Goal: Transaction & Acquisition: Book appointment/travel/reservation

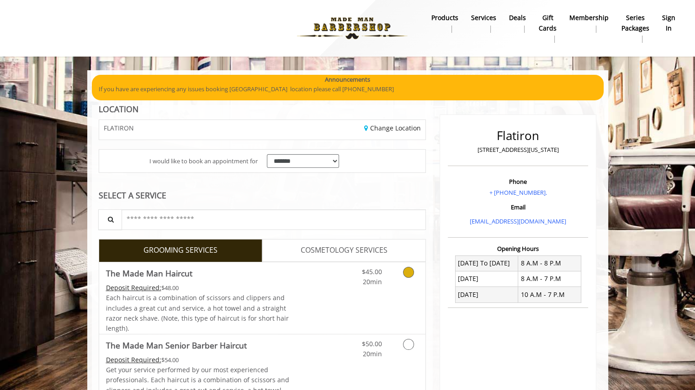
click at [411, 271] on icon "Grooming services" at bounding box center [408, 272] width 11 height 11
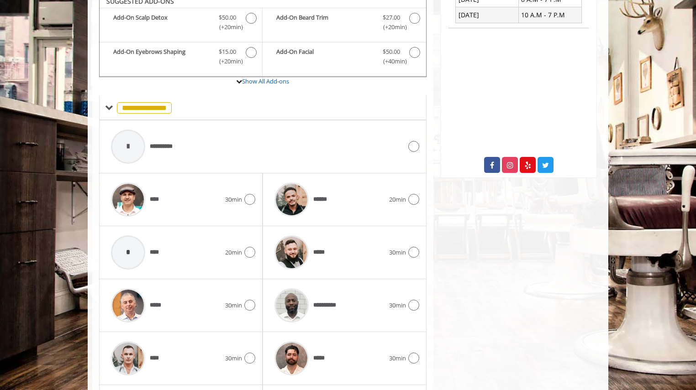
scroll to position [358, 0]
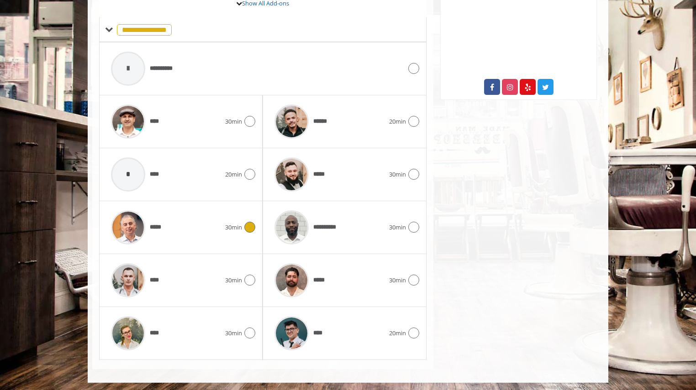
click at [251, 234] on div "***** 30min" at bounding box center [180, 227] width 149 height 43
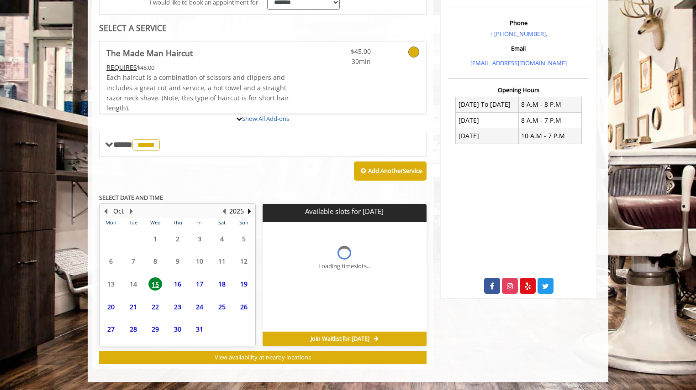
scroll to position [243, 0]
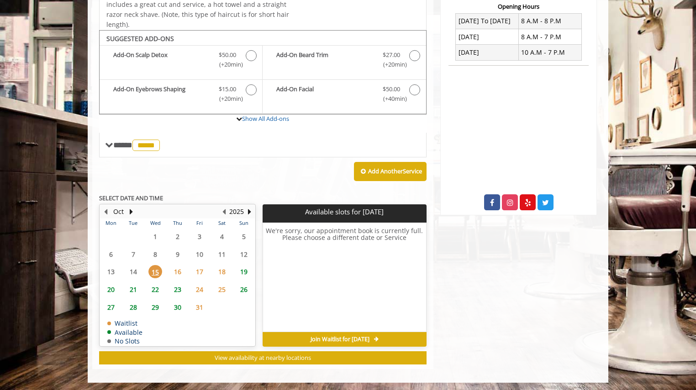
click at [175, 273] on span "16" at bounding box center [178, 271] width 14 height 13
click at [160, 271] on span "15" at bounding box center [155, 271] width 14 height 13
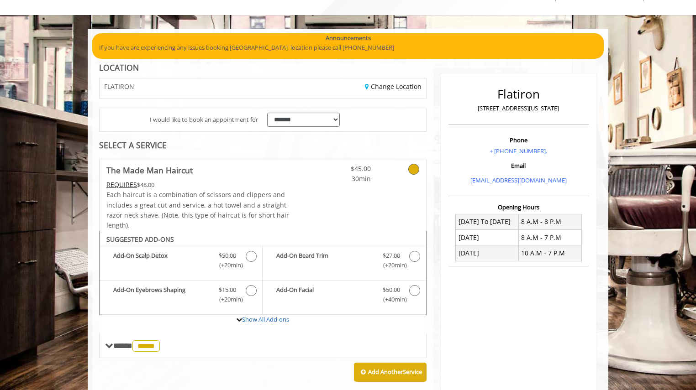
scroll to position [40, 0]
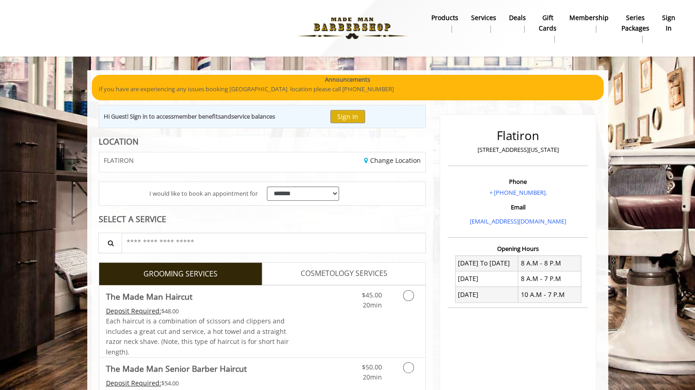
click at [380, 31] on img at bounding box center [352, 28] width 126 height 50
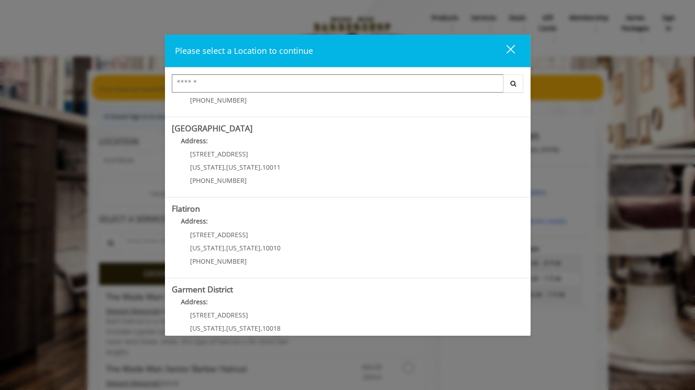
scroll to position [152, 0]
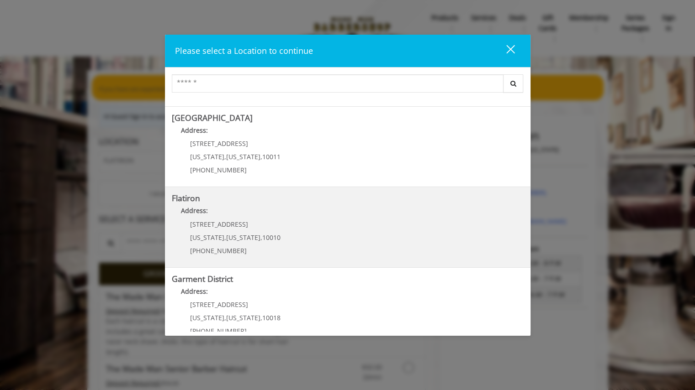
click at [411, 245] on "Flatiron Address: 10 E 23rd St New York , New York , 10010 (917) 475-1765" at bounding box center [348, 227] width 352 height 67
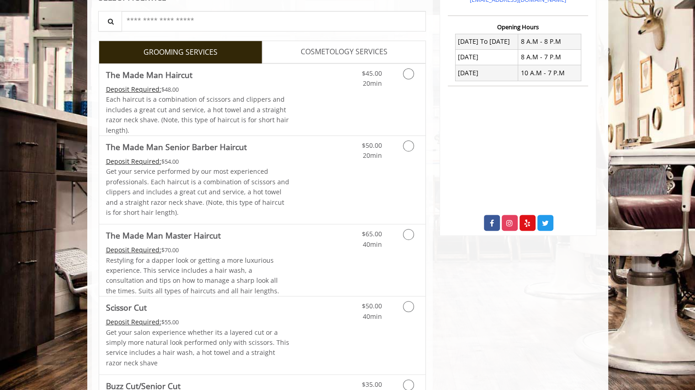
scroll to position [247, 0]
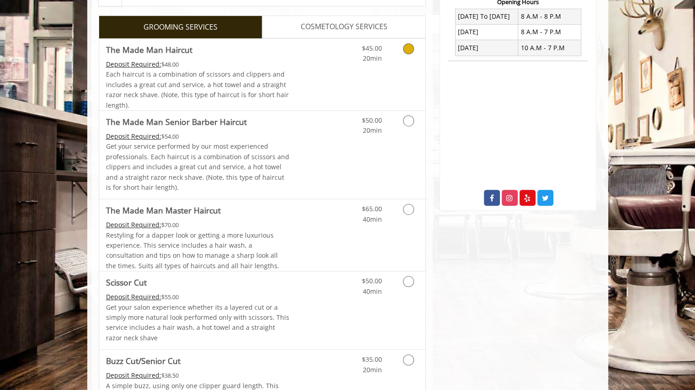
click at [412, 44] on icon "Grooming services" at bounding box center [408, 48] width 11 height 11
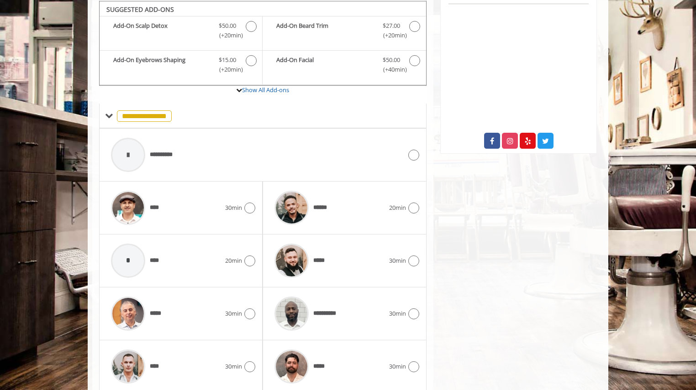
scroll to position [390, 0]
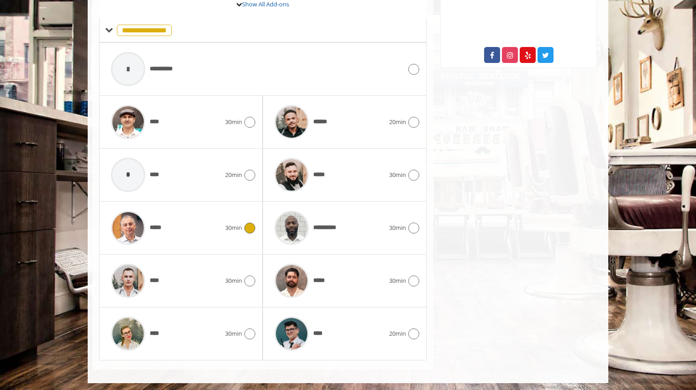
click at [249, 227] on icon at bounding box center [249, 228] width 11 height 11
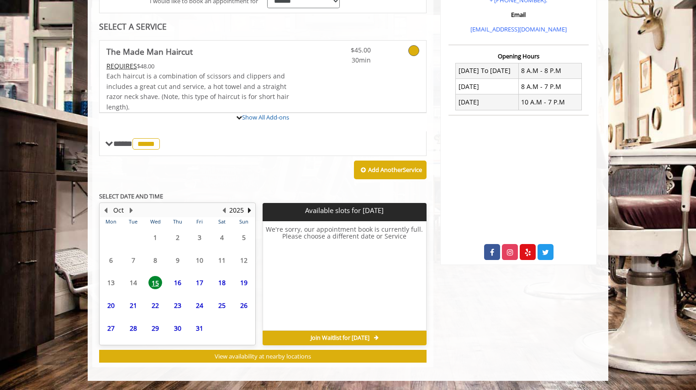
scroll to position [274, 0]
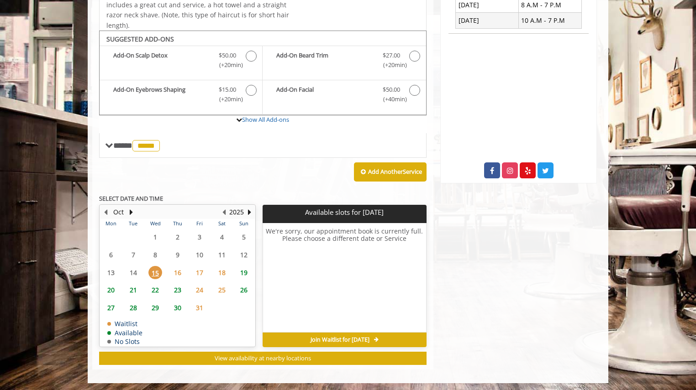
click at [184, 273] on span "16" at bounding box center [178, 272] width 14 height 13
click at [200, 269] on span "17" at bounding box center [200, 272] width 14 height 13
click at [219, 268] on span "18" at bounding box center [222, 272] width 14 height 13
click at [196, 289] on span "24" at bounding box center [200, 290] width 14 height 13
click at [159, 267] on span "15" at bounding box center [155, 272] width 14 height 13
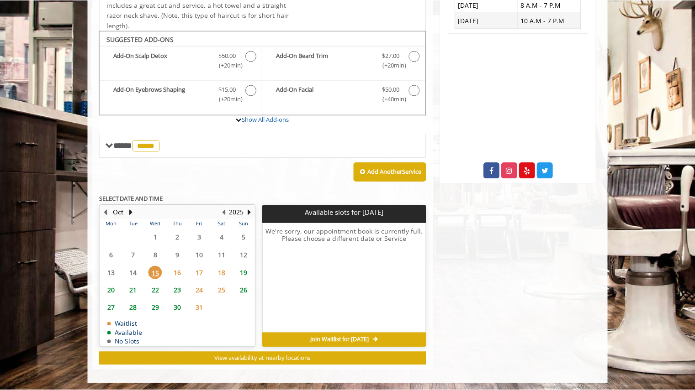
scroll to position [0, 0]
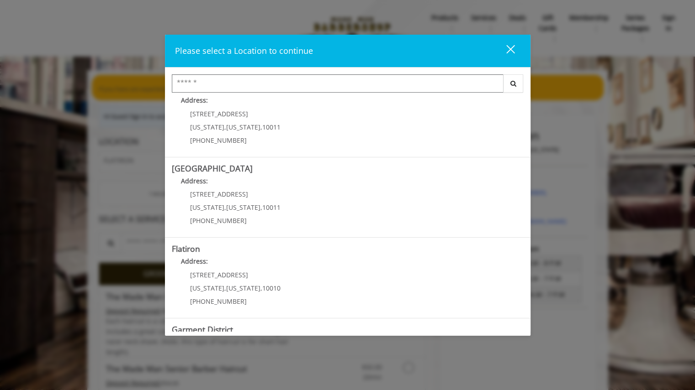
scroll to position [130, 0]
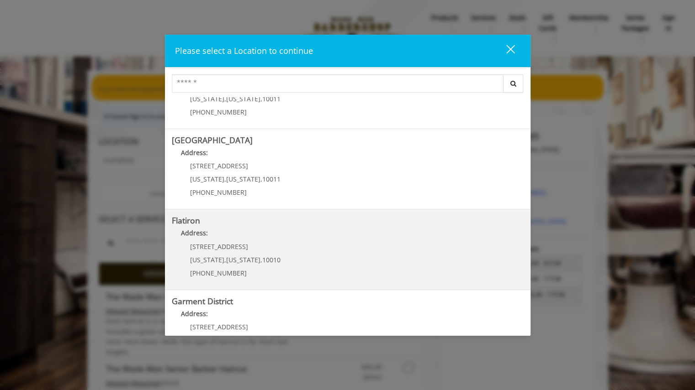
click at [415, 262] on "Flatiron Address: 10 E 23rd St New York , New York , 10010 (917) 475-1765" at bounding box center [348, 249] width 352 height 67
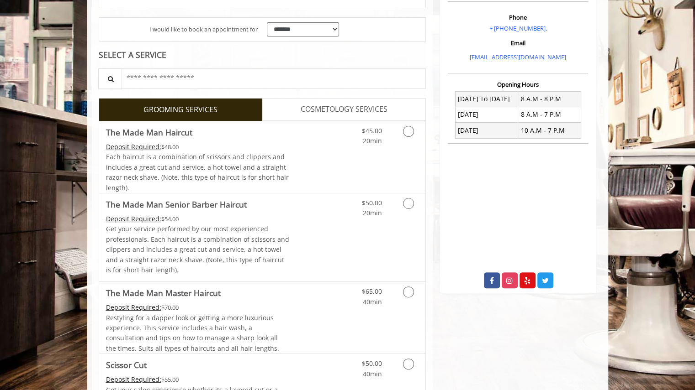
scroll to position [186, 0]
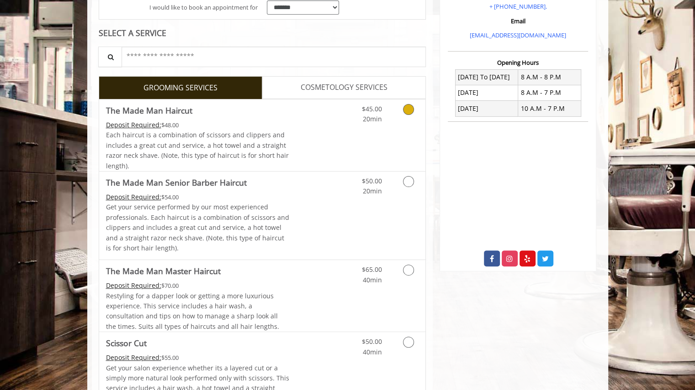
click at [407, 111] on icon "Grooming services" at bounding box center [408, 109] width 11 height 11
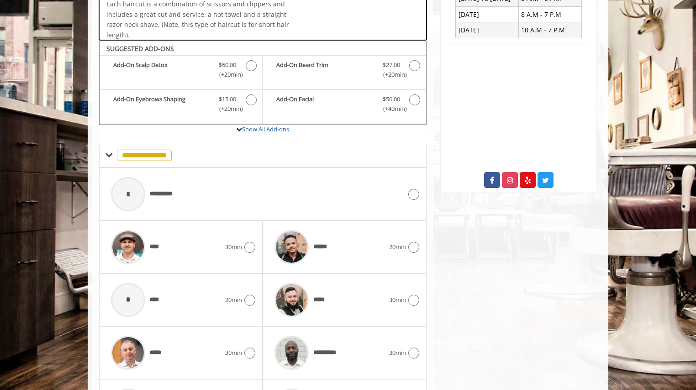
scroll to position [304, 0]
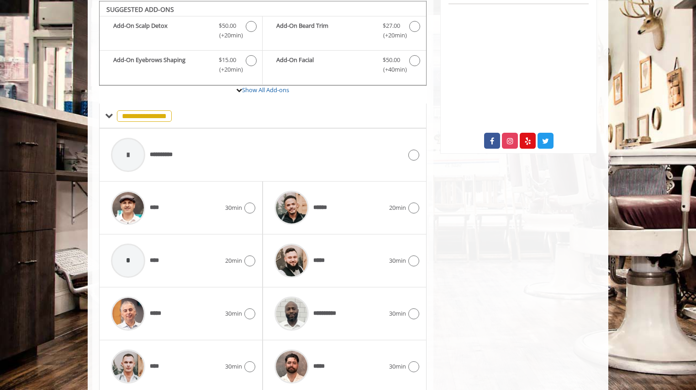
click at [255, 203] on div at bounding box center [248, 208] width 13 height 11
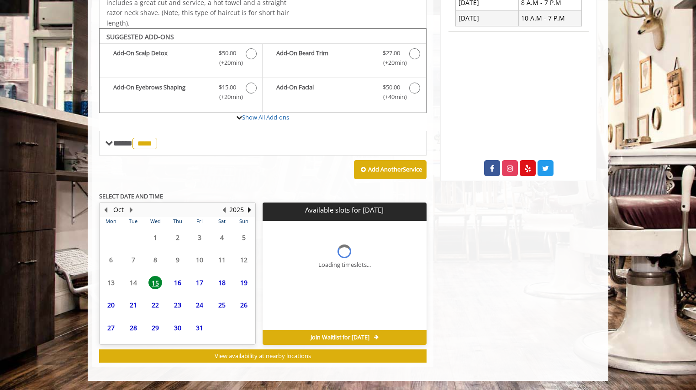
scroll to position [274, 0]
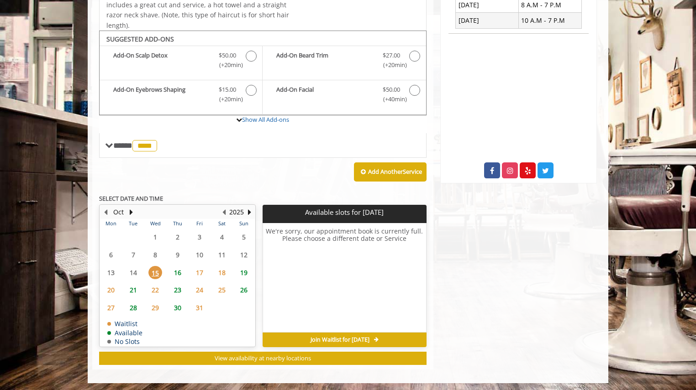
click at [180, 274] on span "16" at bounding box center [178, 272] width 14 height 13
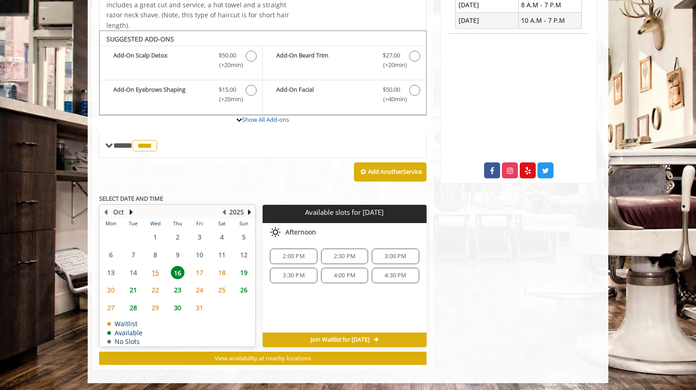
click at [306, 256] on span "2:00 PM" at bounding box center [293, 256] width 39 height 7
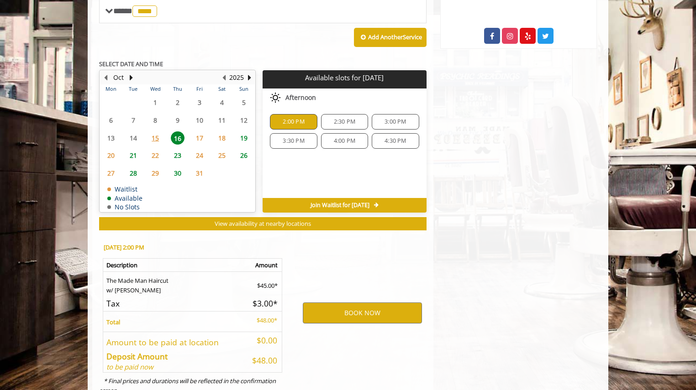
scroll to position [439, 0]
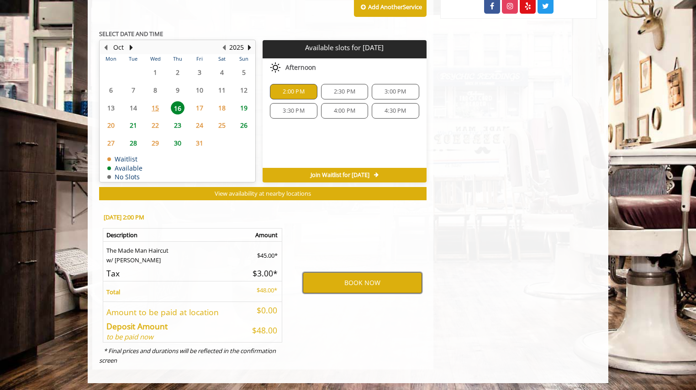
click at [380, 277] on button "BOOK NOW" at bounding box center [362, 283] width 119 height 21
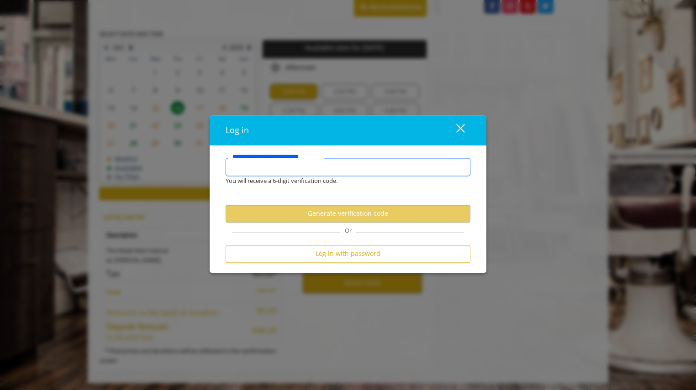
type input "**********"
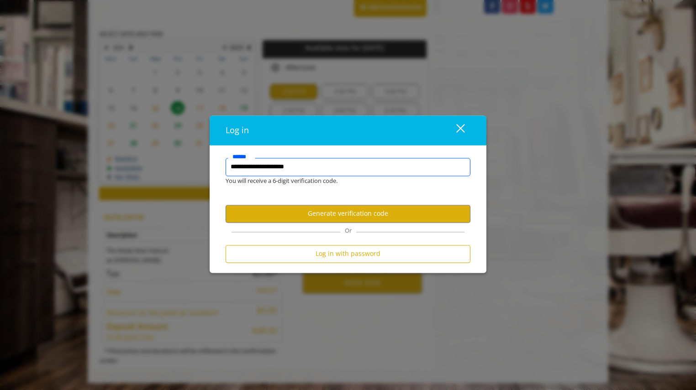
scroll to position [0, 0]
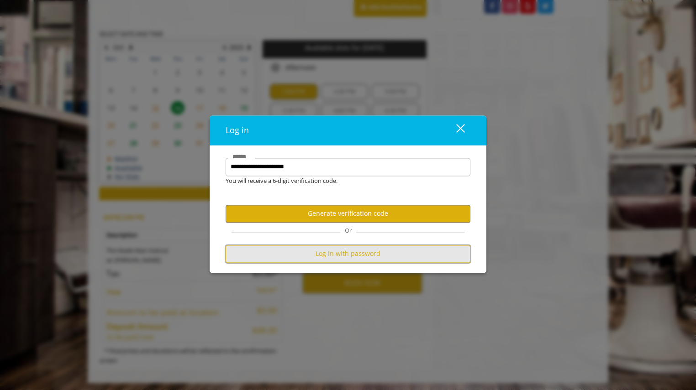
click at [353, 251] on button "Log in with password" at bounding box center [348, 254] width 245 height 18
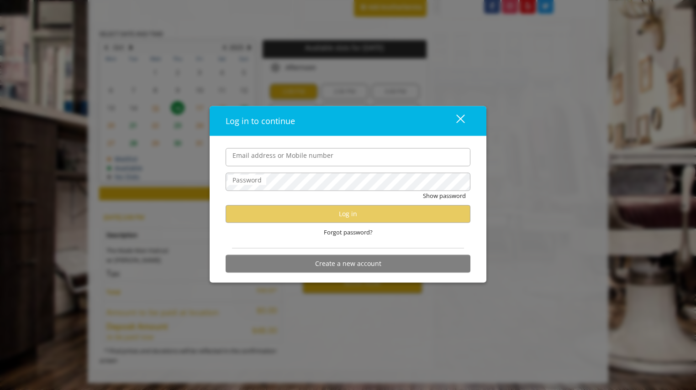
type input "**********"
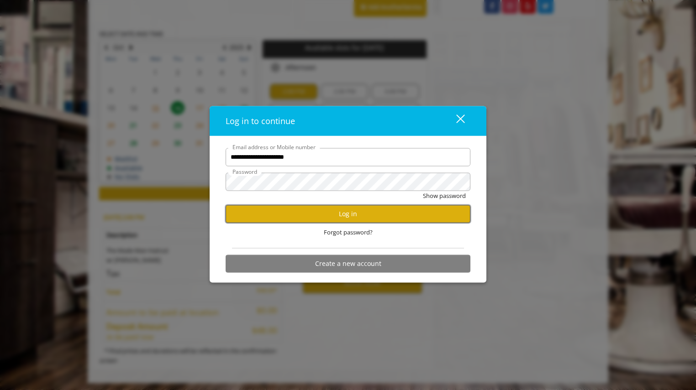
click at [335, 214] on button "Log in" at bounding box center [348, 214] width 245 height 18
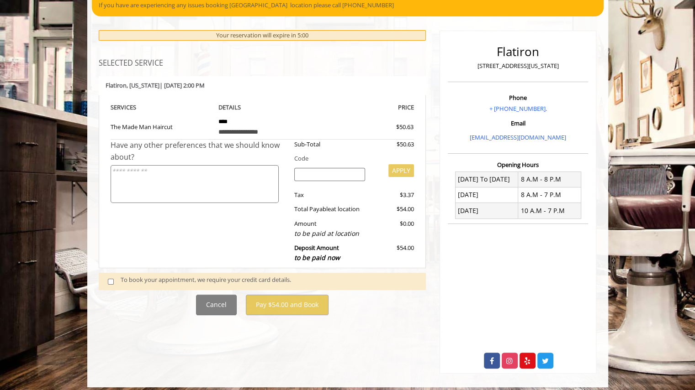
scroll to position [90, 0]
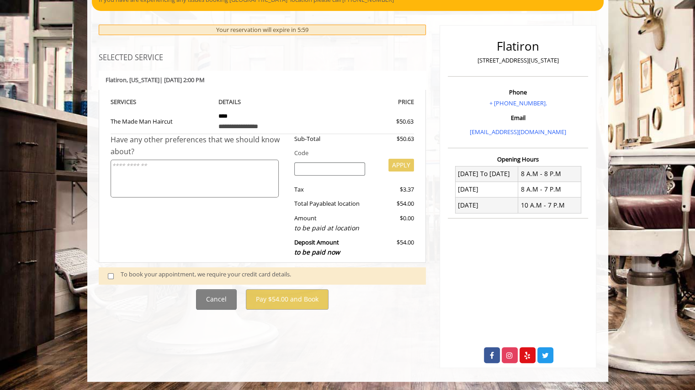
click at [121, 272] on div "To book your appointment, we require your credit card details." at bounding box center [269, 276] width 296 height 12
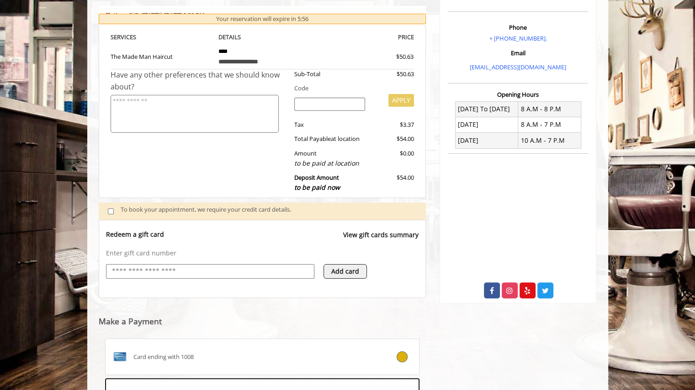
scroll to position [294, 0]
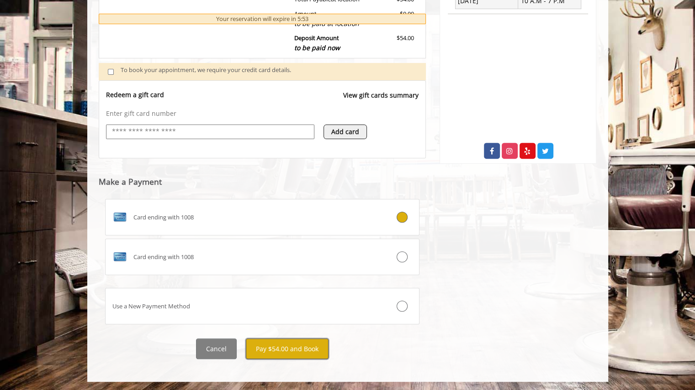
click at [304, 345] on button "Pay $54.00 and Book" at bounding box center [287, 349] width 83 height 21
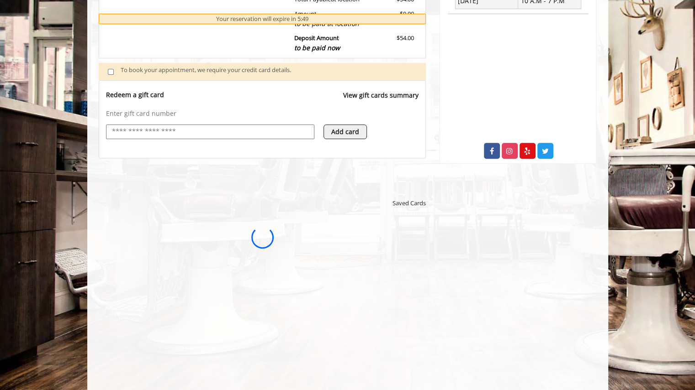
scroll to position [0, 0]
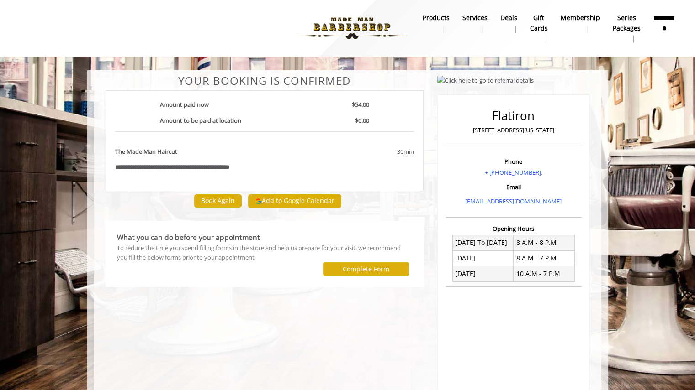
scroll to position [1, 0]
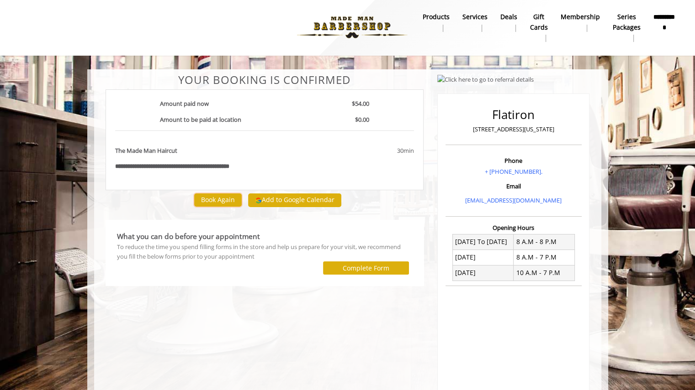
click at [207, 200] on button "Book Again" at bounding box center [217, 200] width 47 height 13
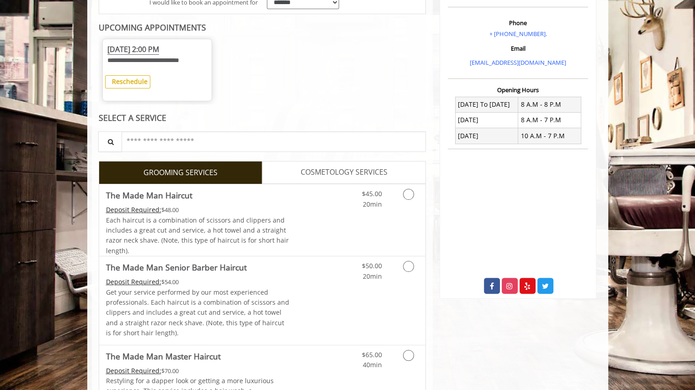
scroll to position [113, 0]
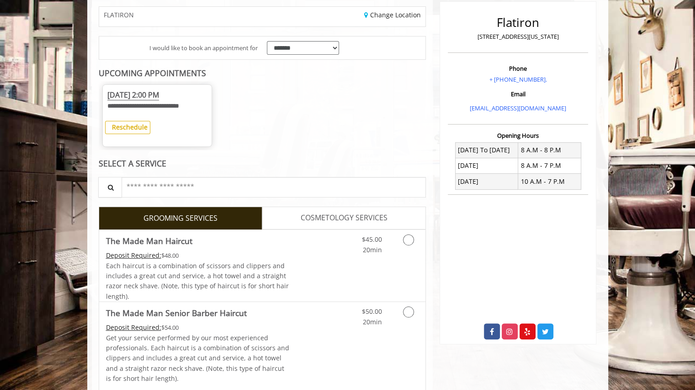
click at [365, 224] on span "COSMETOLOGY SERVICES" at bounding box center [344, 218] width 87 height 12
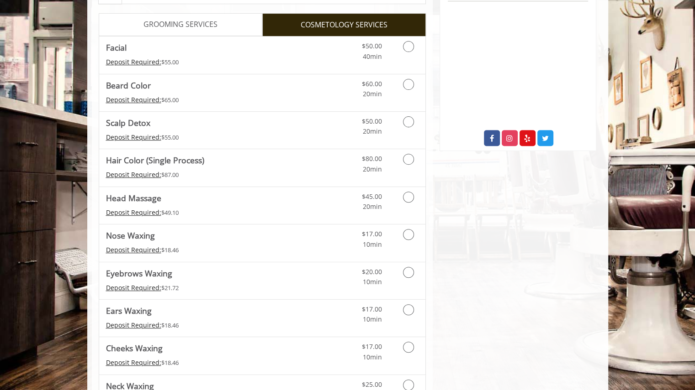
scroll to position [306, 0]
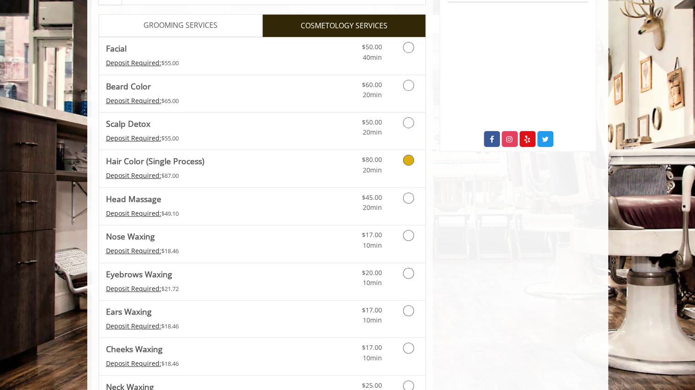
click at [411, 166] on icon "Cosmetology services" at bounding box center [408, 160] width 11 height 11
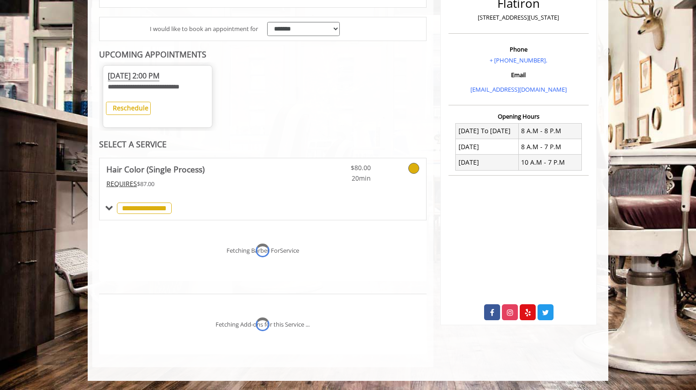
scroll to position [170, 0]
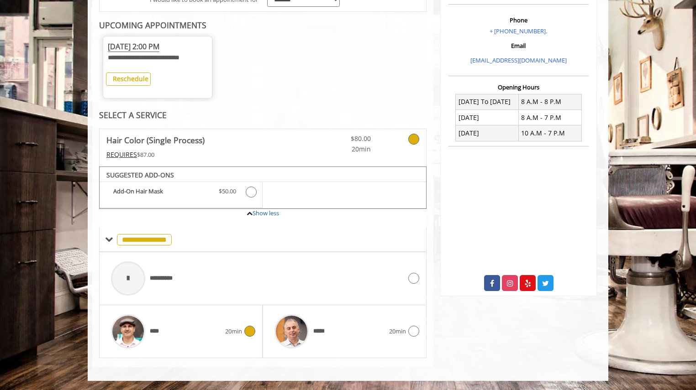
click at [253, 328] on icon at bounding box center [249, 331] width 11 height 11
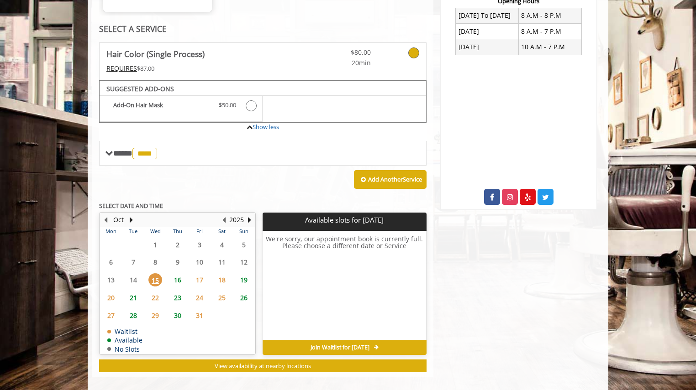
scroll to position [266, 0]
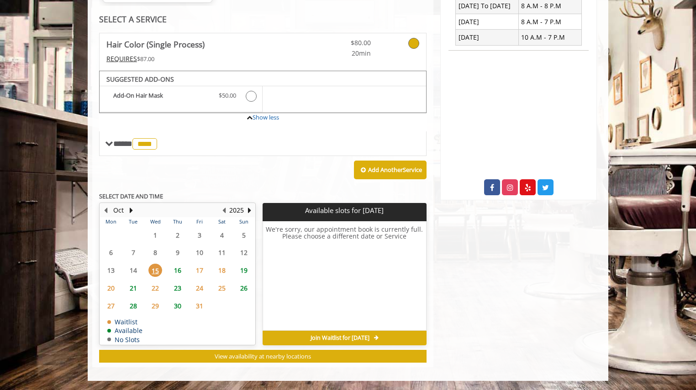
click at [178, 275] on span "16" at bounding box center [178, 270] width 14 height 13
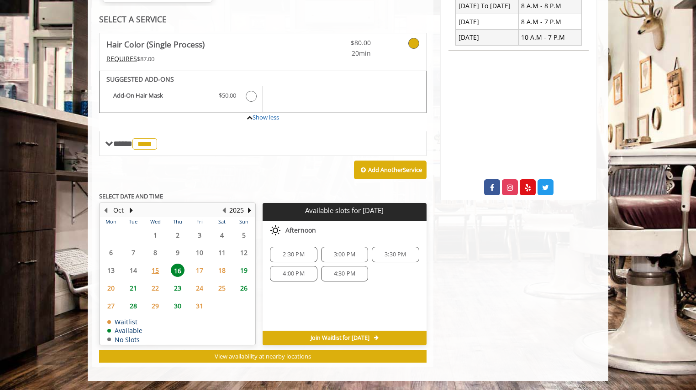
click at [303, 250] on div "2:30 PM" at bounding box center [293, 255] width 47 height 16
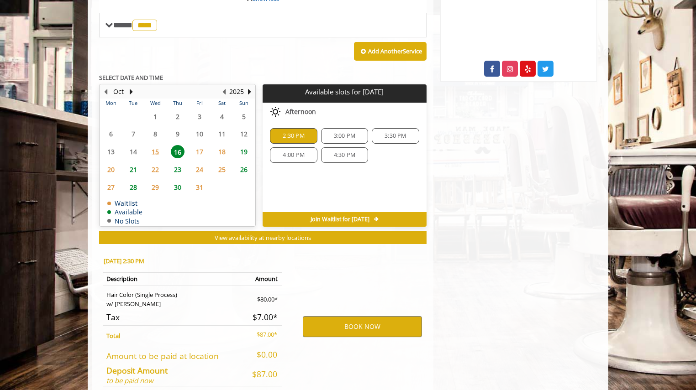
scroll to position [431, 0]
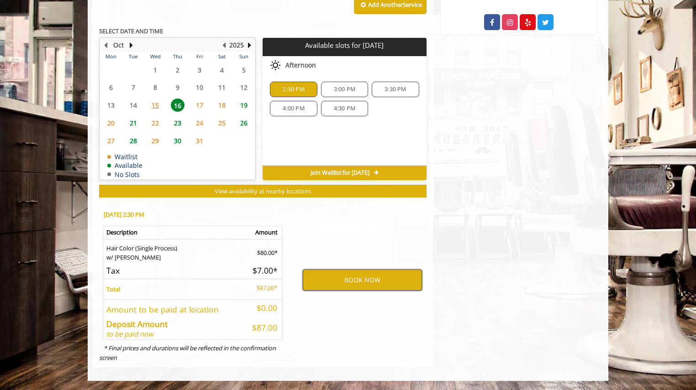
click at [350, 278] on button "BOOK NOW" at bounding box center [362, 280] width 119 height 21
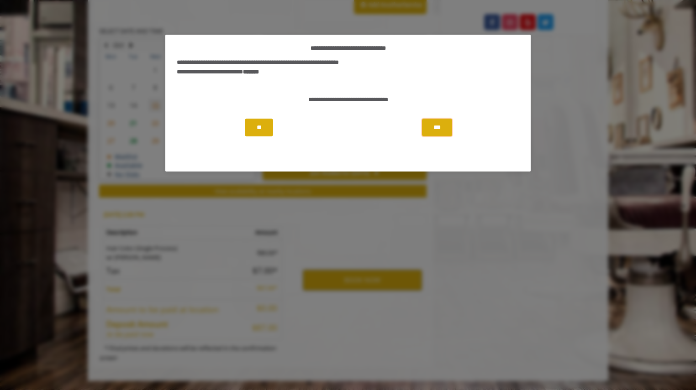
click at [434, 123] on button "***" at bounding box center [437, 128] width 30 height 18
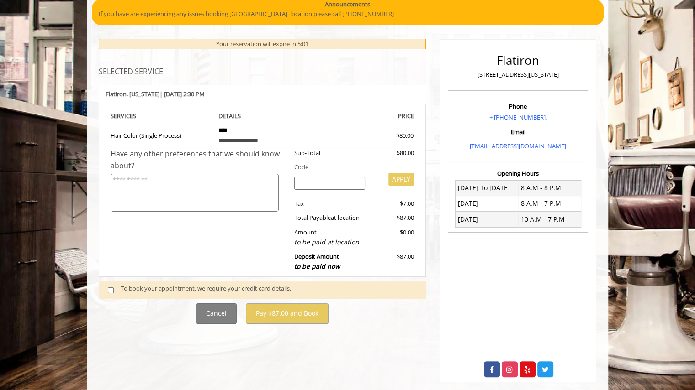
scroll to position [75, 0]
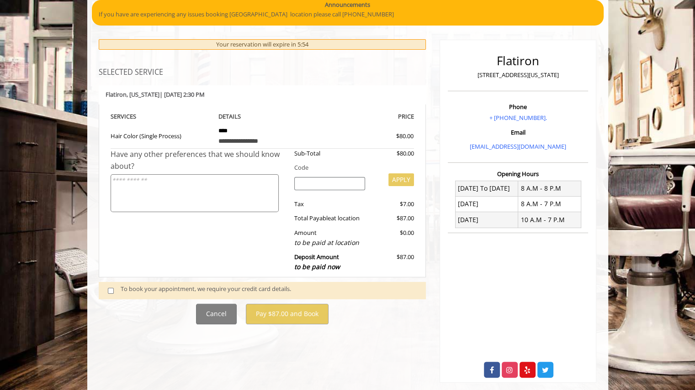
click at [205, 289] on div "To book your appointment, we require your credit card details." at bounding box center [269, 291] width 296 height 12
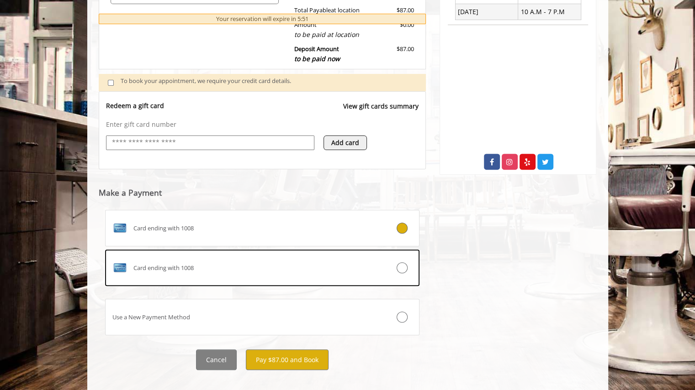
scroll to position [285, 0]
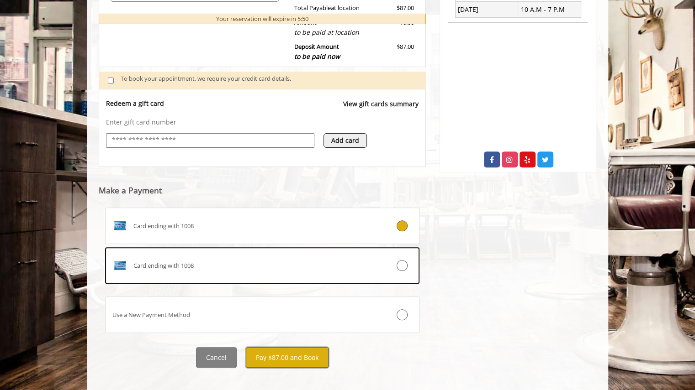
click at [304, 358] on button "Pay $87.00 and Book" at bounding box center [287, 358] width 83 height 21
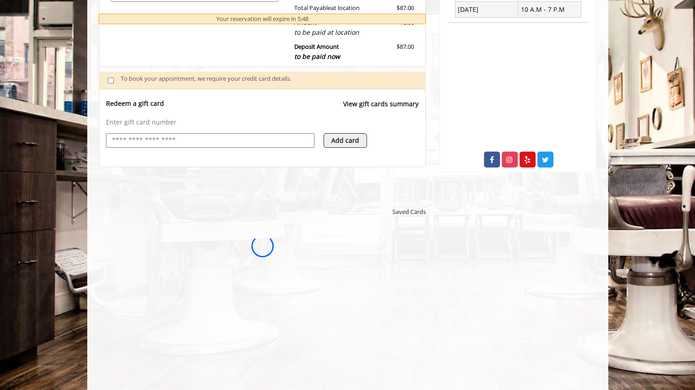
scroll to position [0, 0]
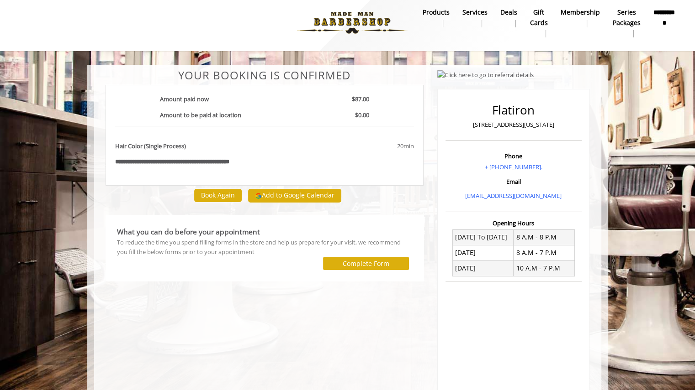
scroll to position [7, 0]
